Goal: Register for event/course

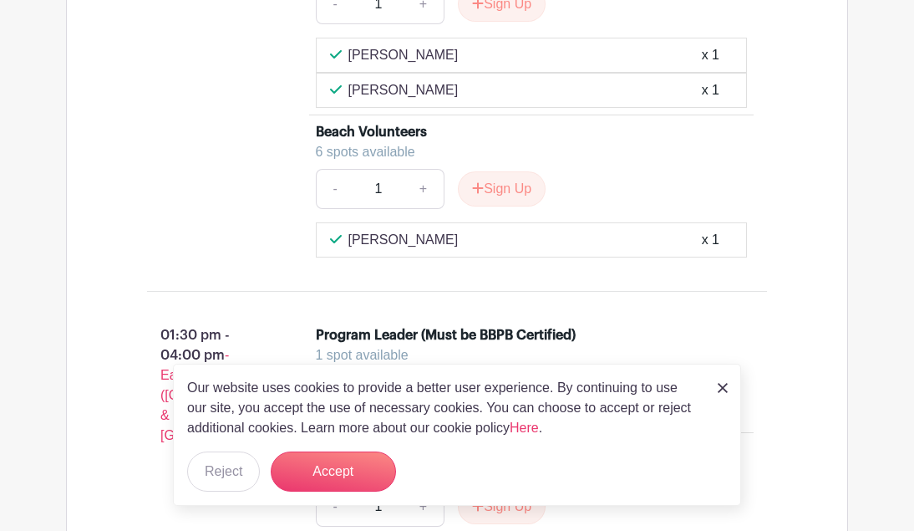
scroll to position [2022, 0]
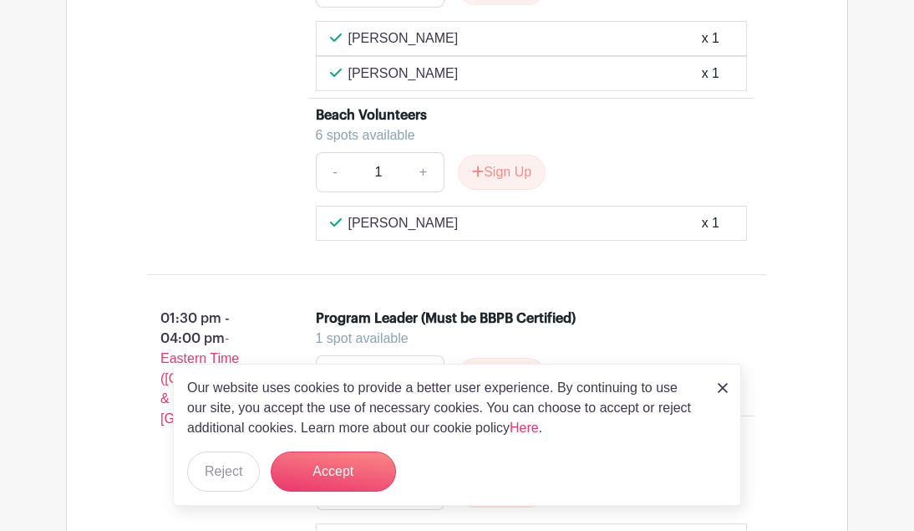
click at [715, 384] on div "Our website uses cookies to provide a better user experience. By continuing to …" at bounding box center [457, 435] width 568 height 142
click at [724, 388] on img at bounding box center [723, 388] width 10 height 10
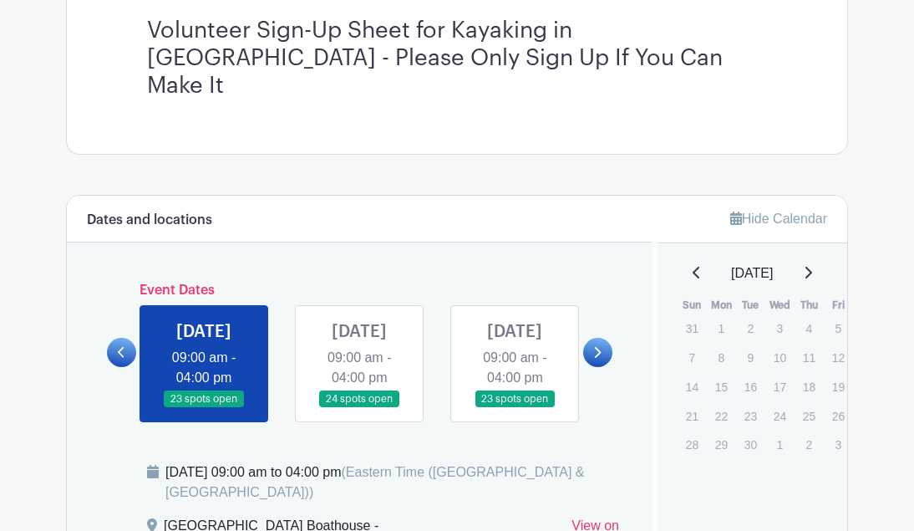
scroll to position [540, 0]
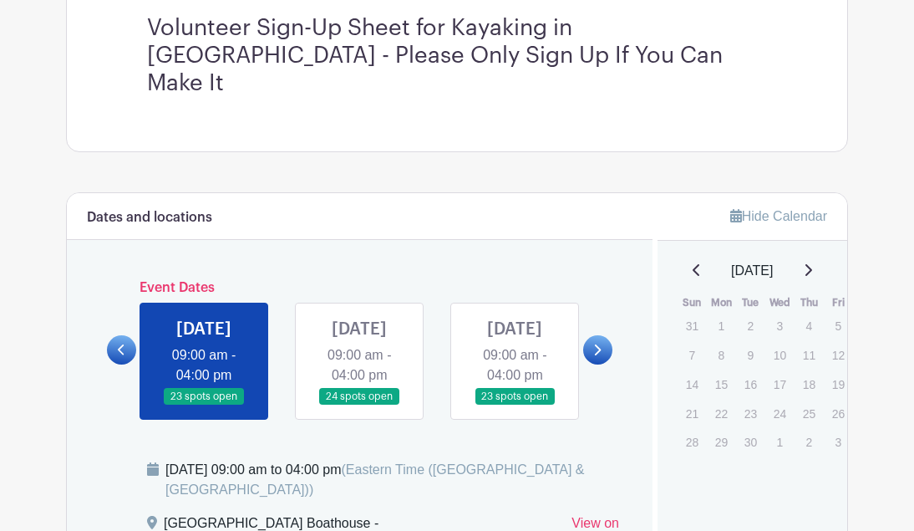
click at [109, 339] on link at bounding box center [121, 349] width 29 height 29
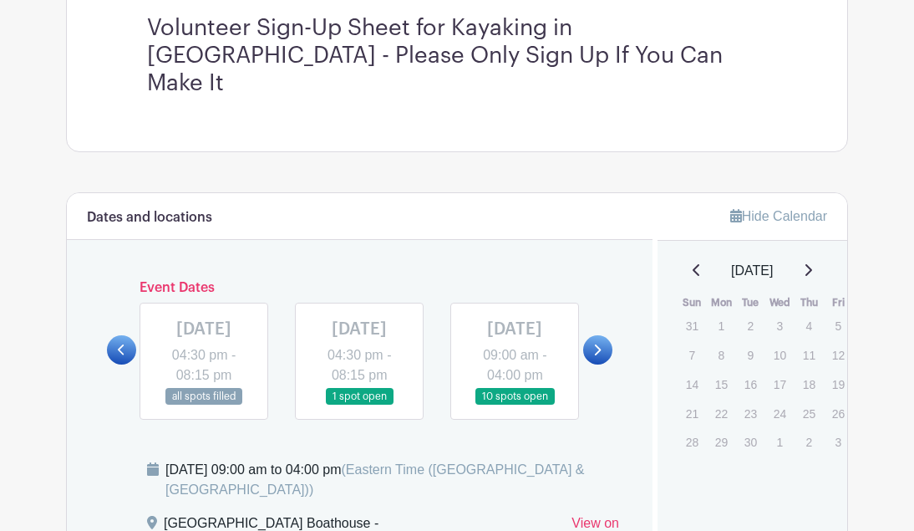
click at [601, 344] on icon at bounding box center [597, 350] width 8 height 13
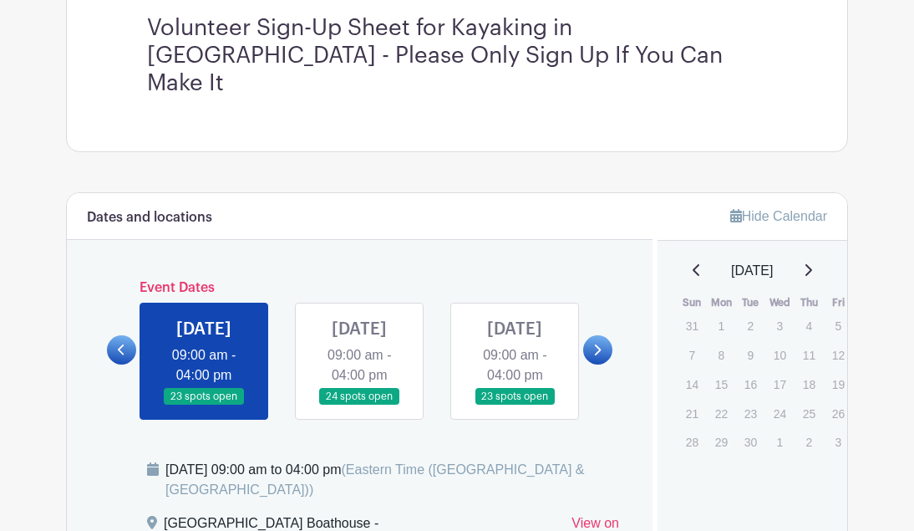
click at [601, 344] on icon at bounding box center [597, 350] width 8 height 13
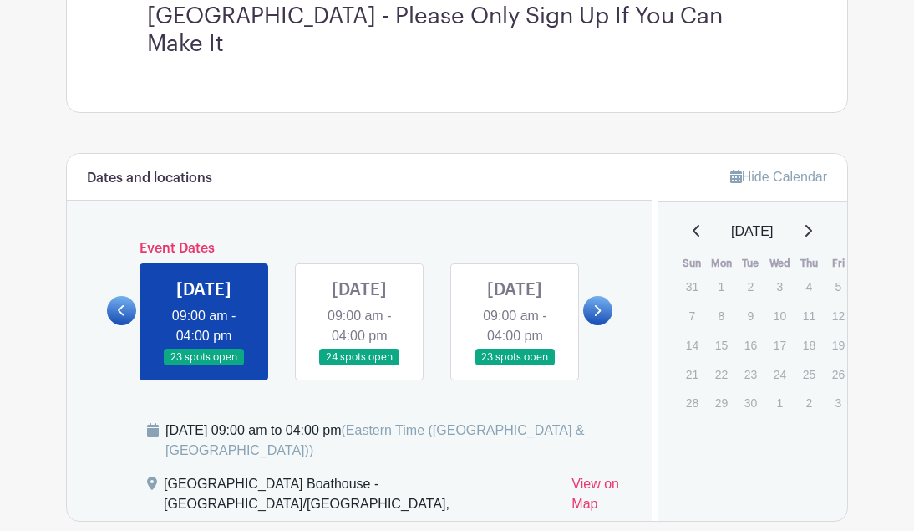
scroll to position [578, 0]
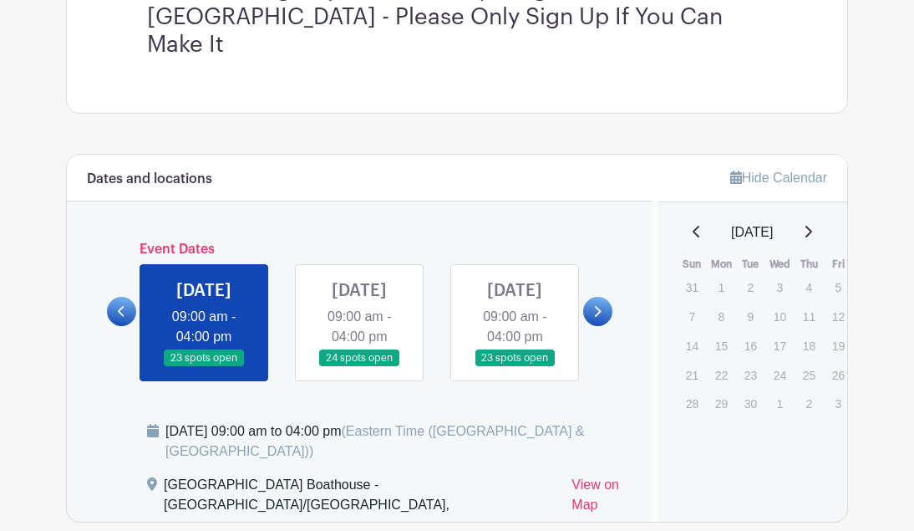
click at [359, 367] on link at bounding box center [359, 367] width 0 height 0
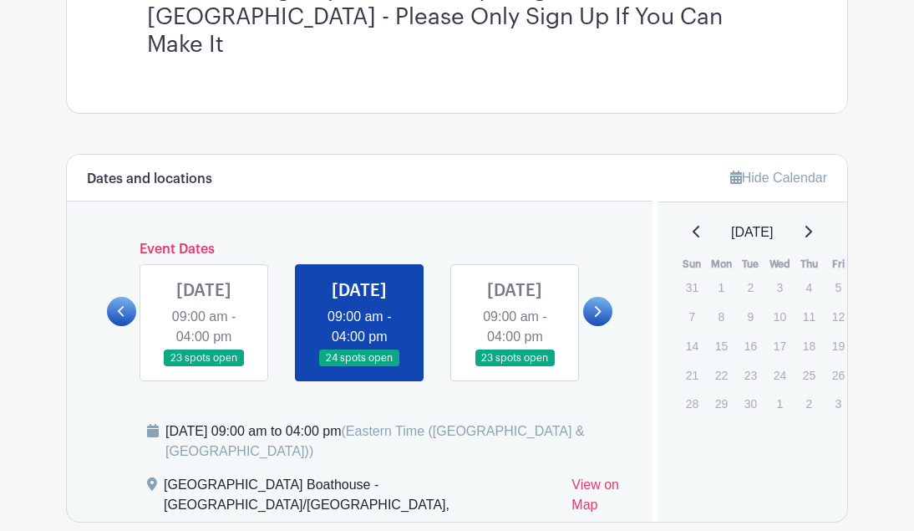
click at [515, 367] on link at bounding box center [515, 367] width 0 height 0
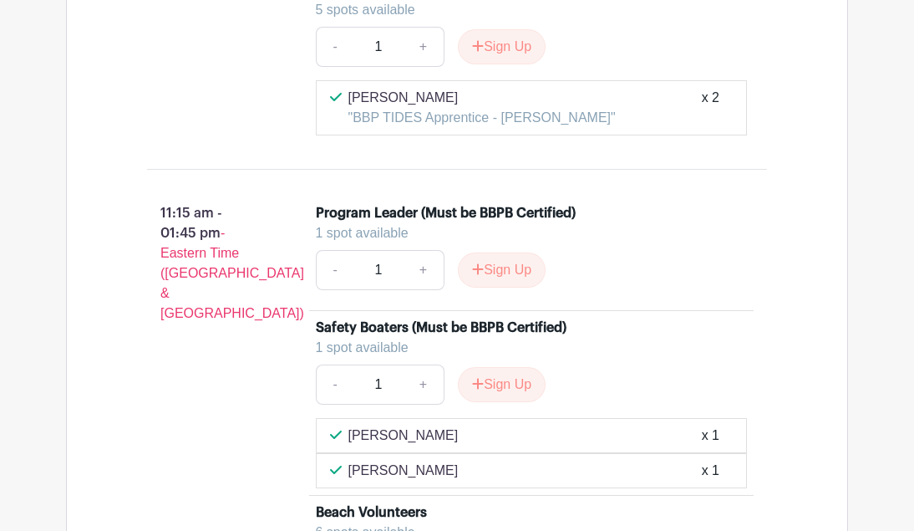
scroll to position [1520, 0]
